Goal: Task Accomplishment & Management: Manage account settings

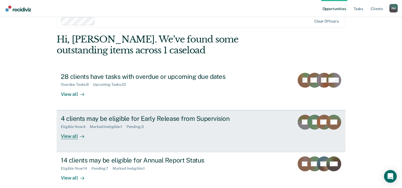
scroll to position [16, 0]
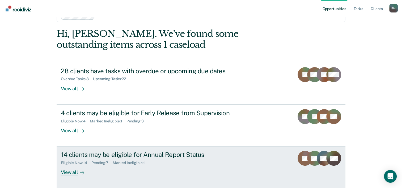
click at [100, 155] on div "14 clients may be eligible for Annual Report Status" at bounding box center [154, 155] width 186 height 8
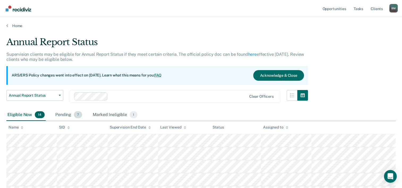
click at [68, 116] on div "Pending 7" at bounding box center [68, 115] width 29 height 12
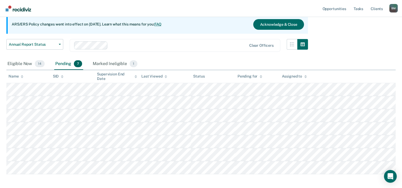
scroll to position [53, 0]
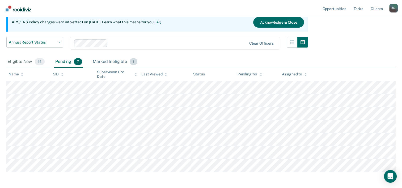
click at [115, 63] on div "Marked Ineligible 1" at bounding box center [115, 62] width 47 height 12
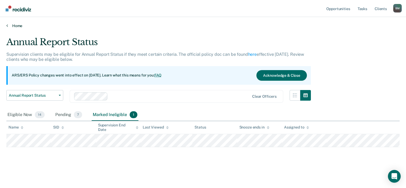
click at [15, 26] on link "Home" at bounding box center [202, 25] width 393 height 5
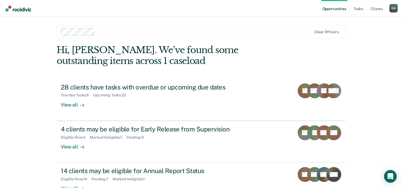
click at [392, 11] on div "B M" at bounding box center [393, 8] width 9 height 9
click at [392, 11] on div "Brandi Mays B M Profile How it works Log Out" at bounding box center [393, 9] width 9 height 10
click at [392, 10] on div "B M" at bounding box center [393, 8] width 9 height 9
click at [363, 35] on link "Log Out" at bounding box center [372, 35] width 43 height 5
